Goal: Find specific page/section: Find specific page/section

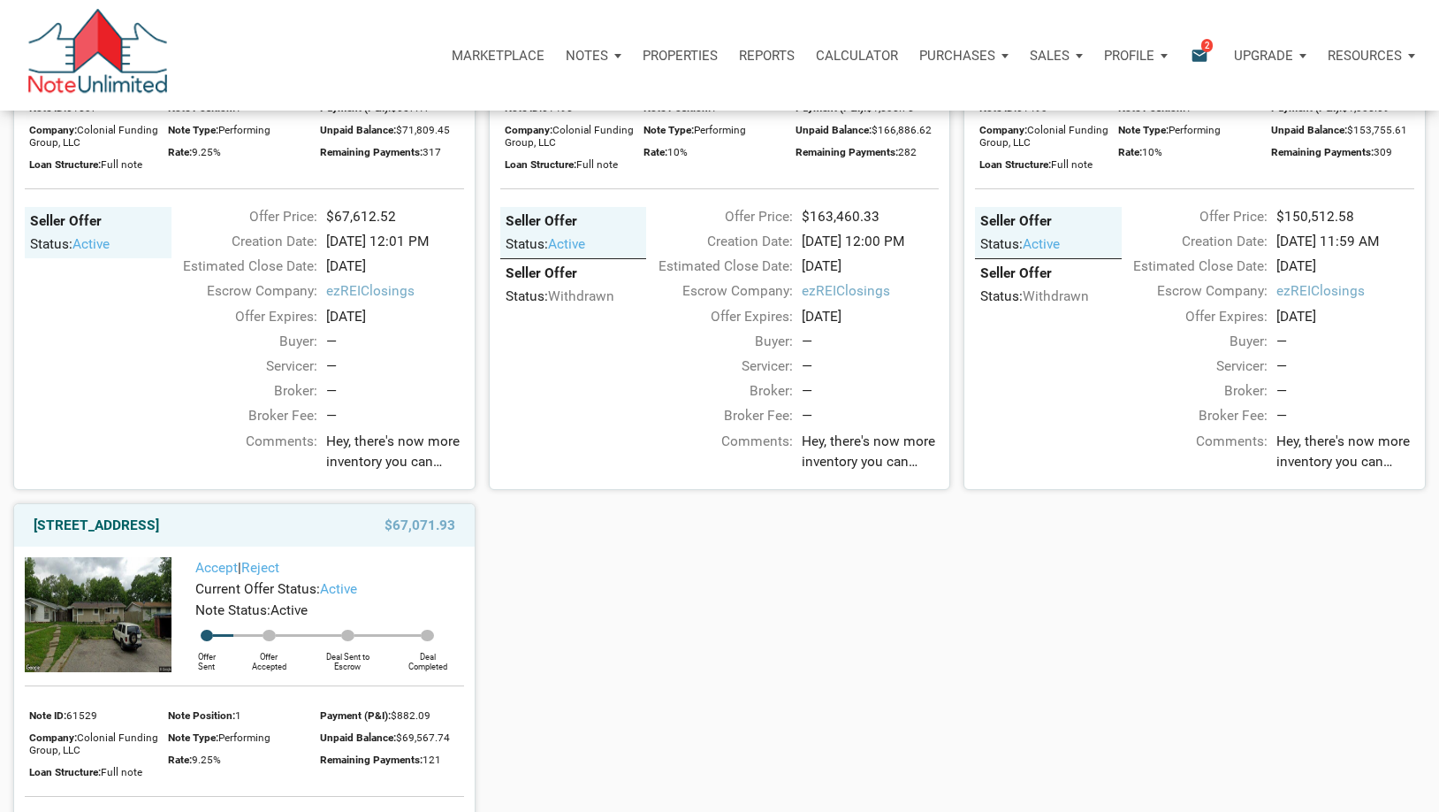
scroll to position [1321, 0]
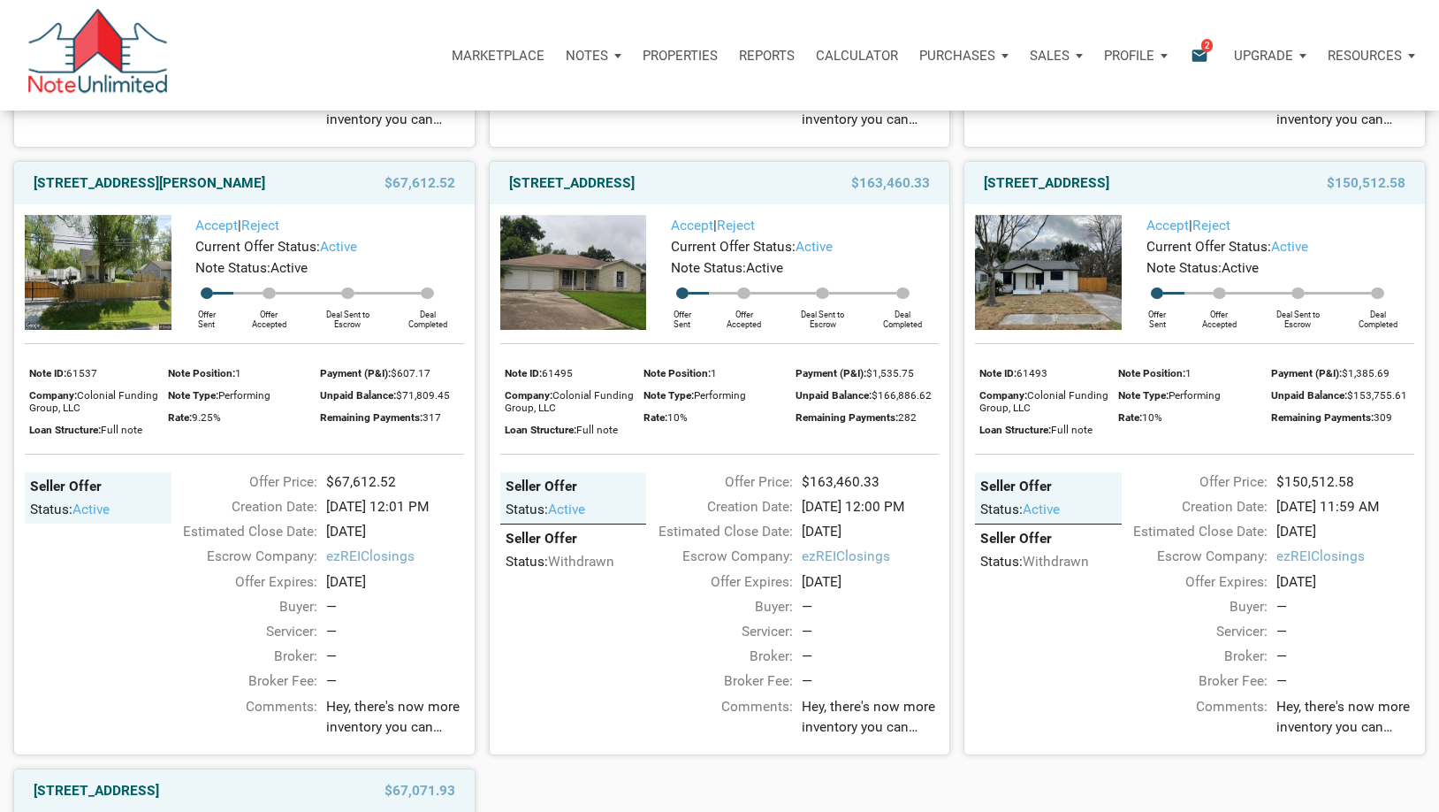
click at [1020, 314] on img at bounding box center [1048, 272] width 147 height 115
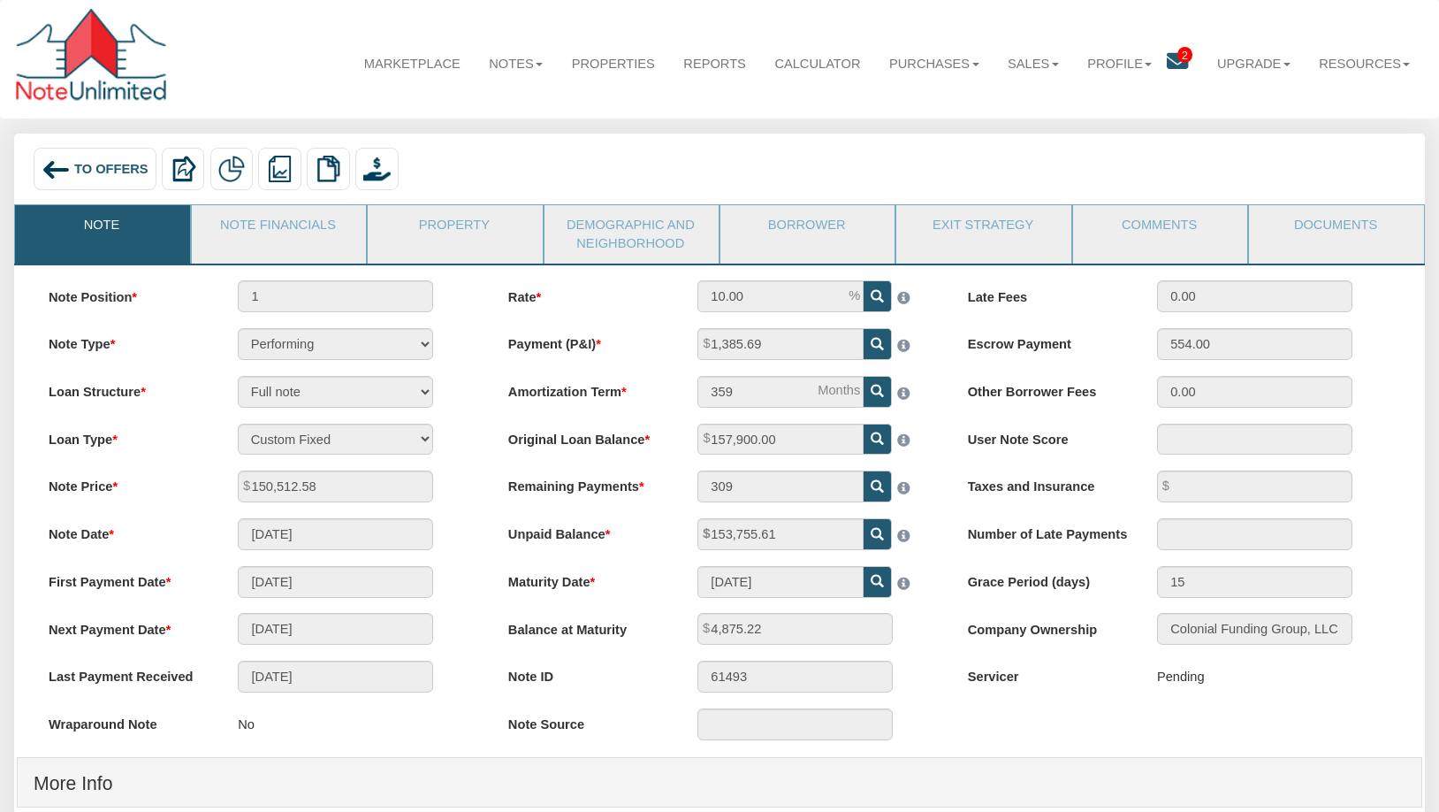
click at [81, 171] on span "To Offers" at bounding box center [111, 169] width 74 height 14
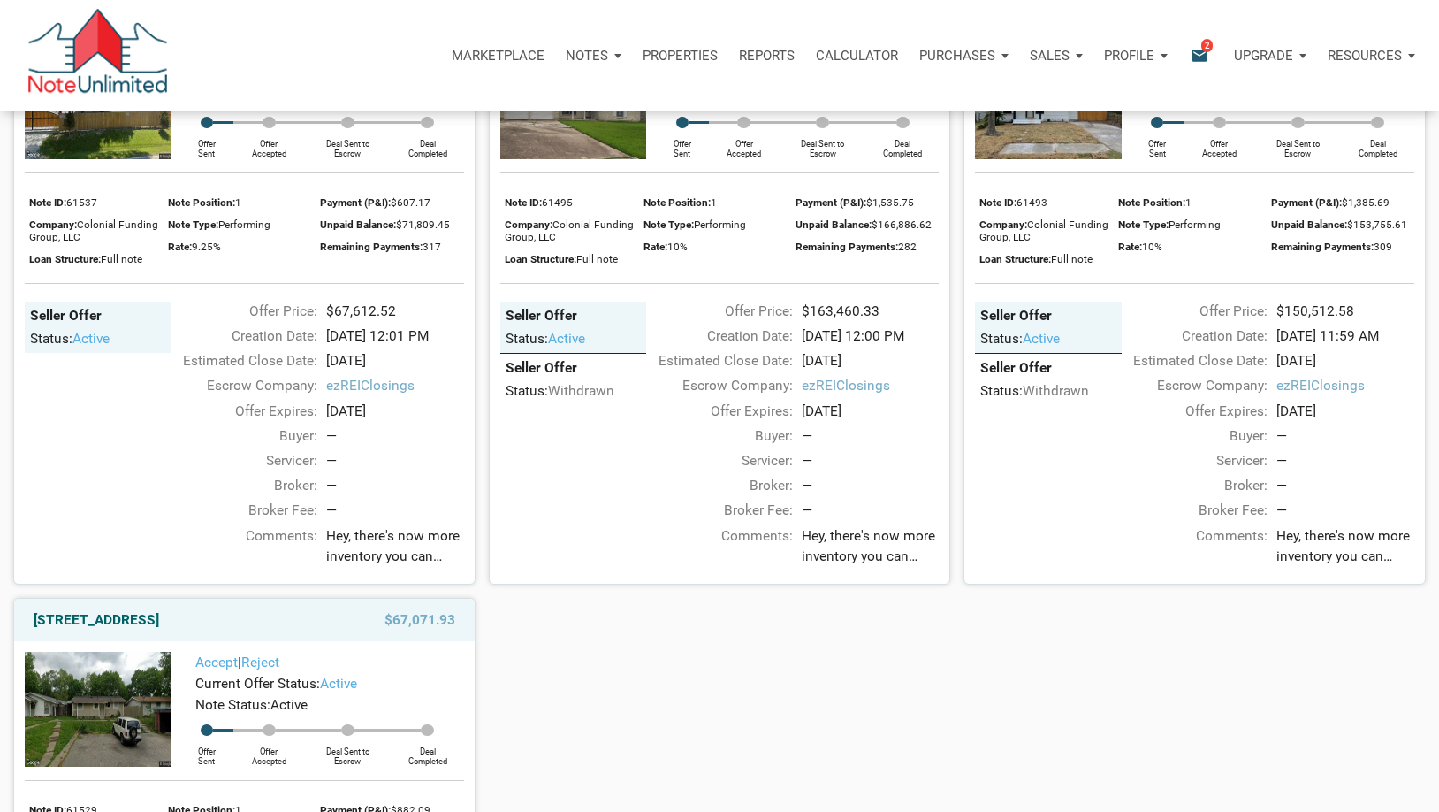
scroll to position [1503, 0]
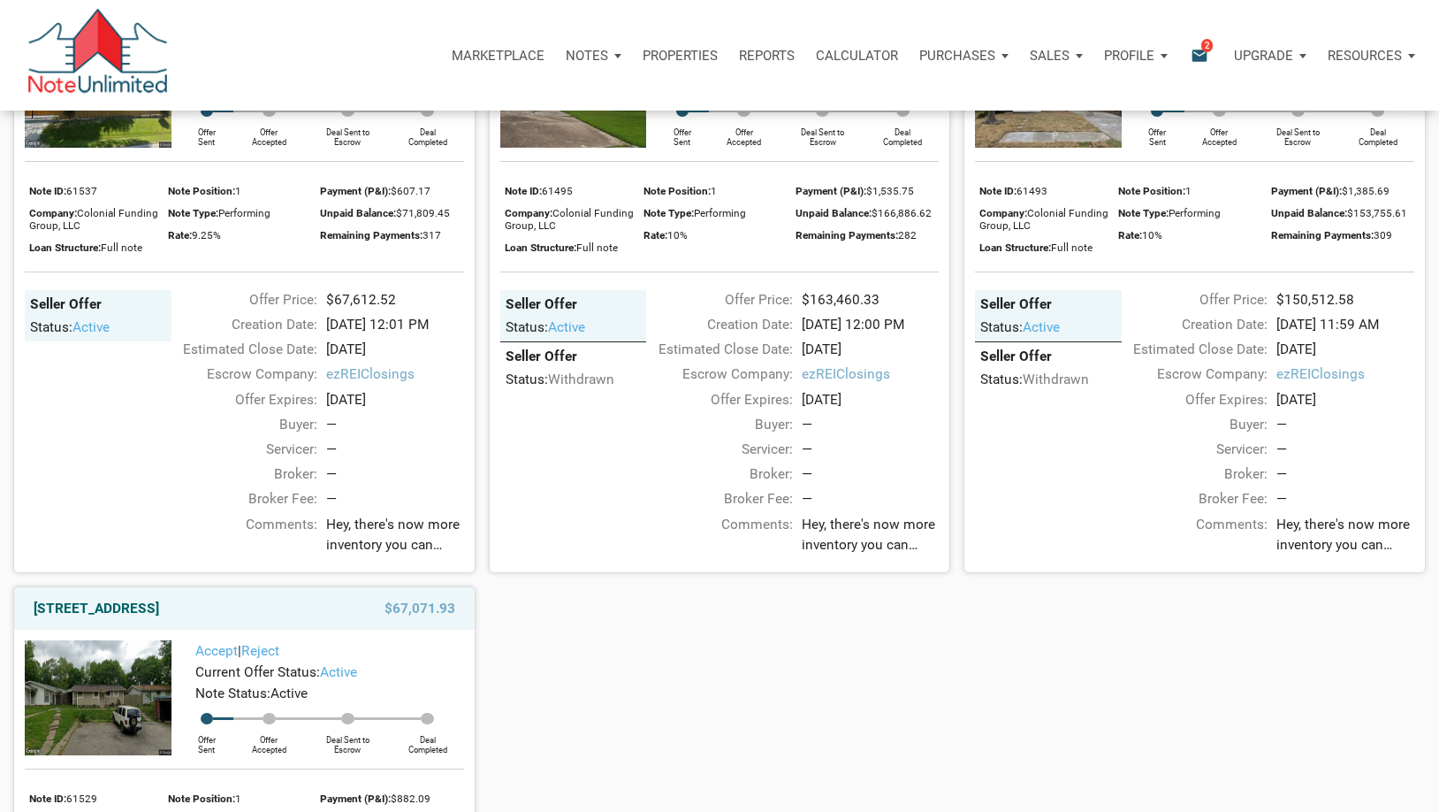
click at [1035, 138] on img at bounding box center [1048, 90] width 147 height 115
